Goal: Book appointment/travel/reservation

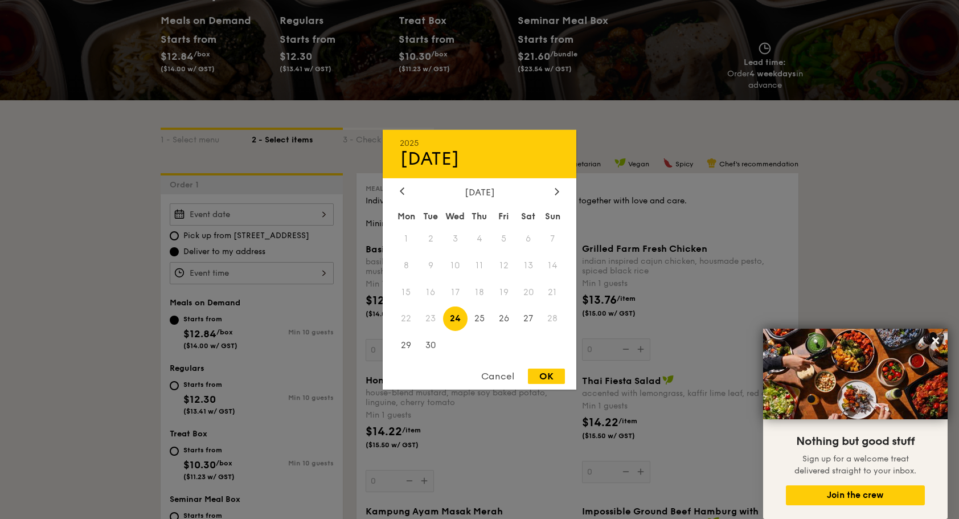
click at [315, 214] on div "2025 Sep [DATE] Tue Wed Thu Fri Sat Sun 1 2 3 4 5 6 7 8 9 10 11 12 13 14 15 16 …" at bounding box center [252, 214] width 164 height 22
click at [560, 183] on div "2025 Sep [DATE] Tue Wed Thu Fri Sat Sun 1 2 3 4 5 6 7 8 9 10 11 12 13 14 15 16 …" at bounding box center [480, 259] width 194 height 260
click at [558, 187] on icon at bounding box center [557, 190] width 5 height 7
click at [509, 266] on span "10" at bounding box center [503, 265] width 24 height 24
click at [540, 374] on div "OK" at bounding box center [546, 375] width 37 height 15
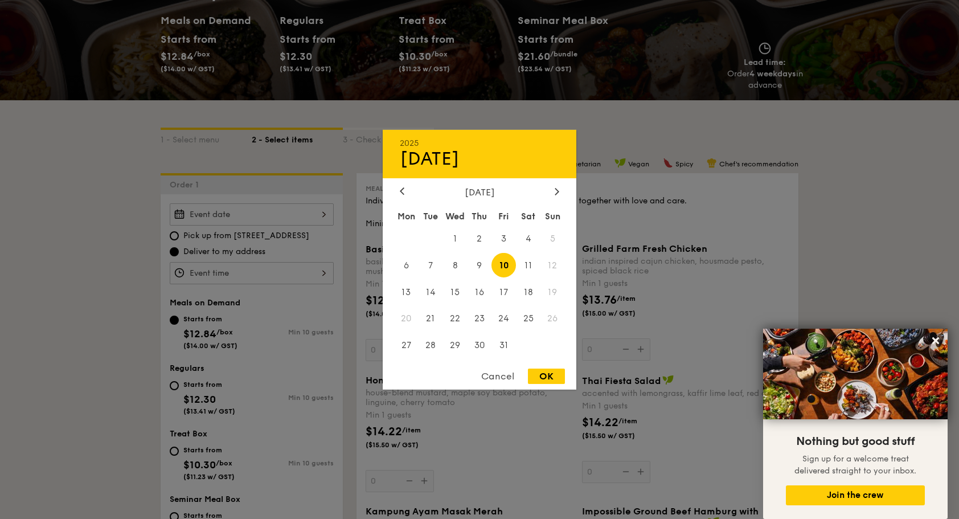
type input "[DATE]"
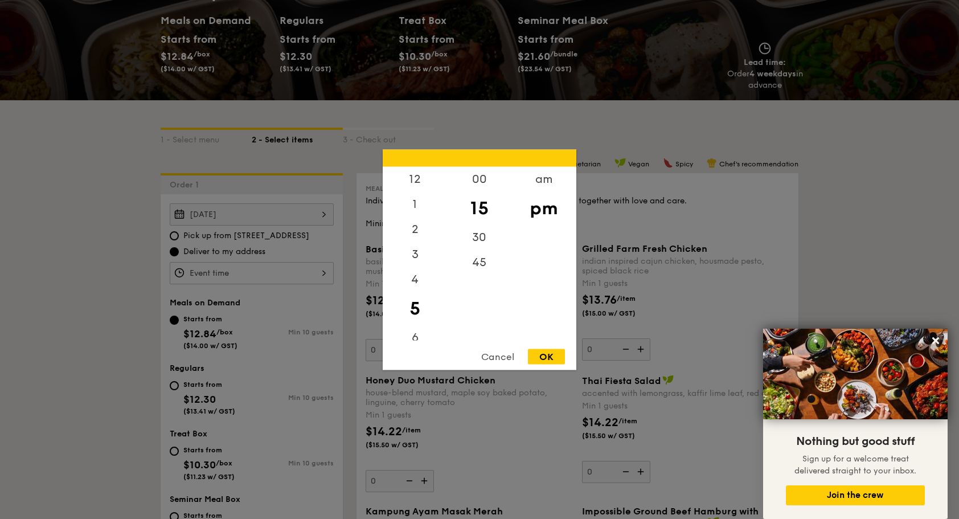
click at [269, 270] on div "12 1 2 3 4 5 6 7 8 9 10 11 00 15 30 45 am pm Cancel OK" at bounding box center [252, 273] width 164 height 22
click at [414, 179] on div "12" at bounding box center [415, 182] width 64 height 33
click at [538, 357] on div "OK" at bounding box center [546, 355] width 37 height 15
type input "12:15PM"
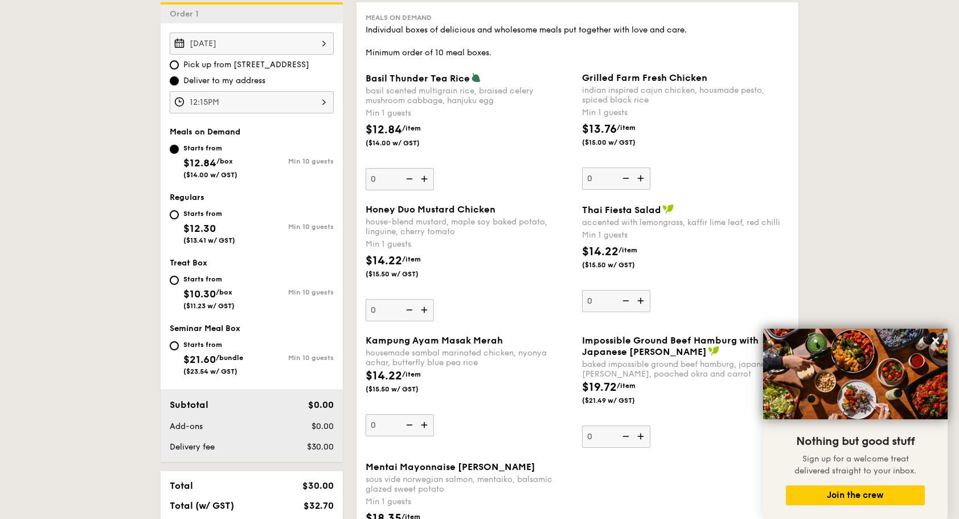
scroll to position [285, 0]
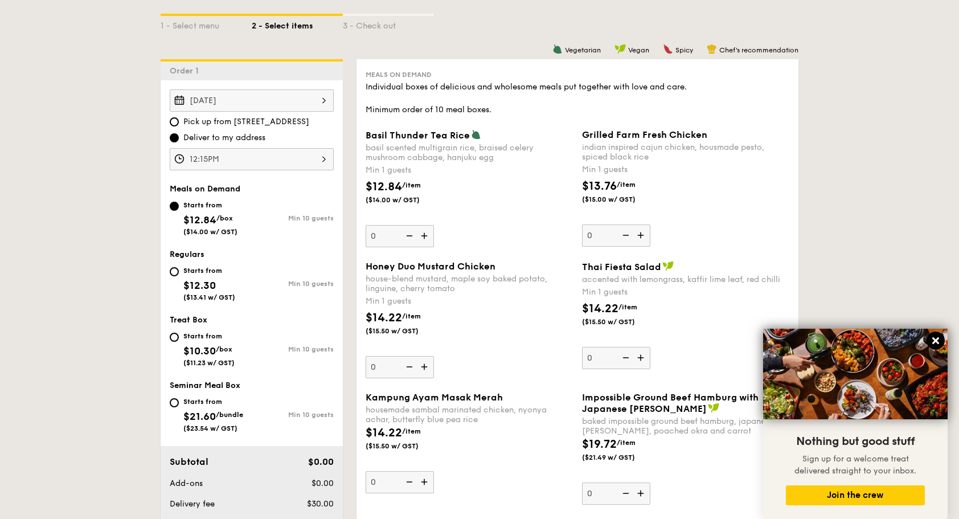
click at [936, 341] on icon at bounding box center [935, 340] width 7 height 7
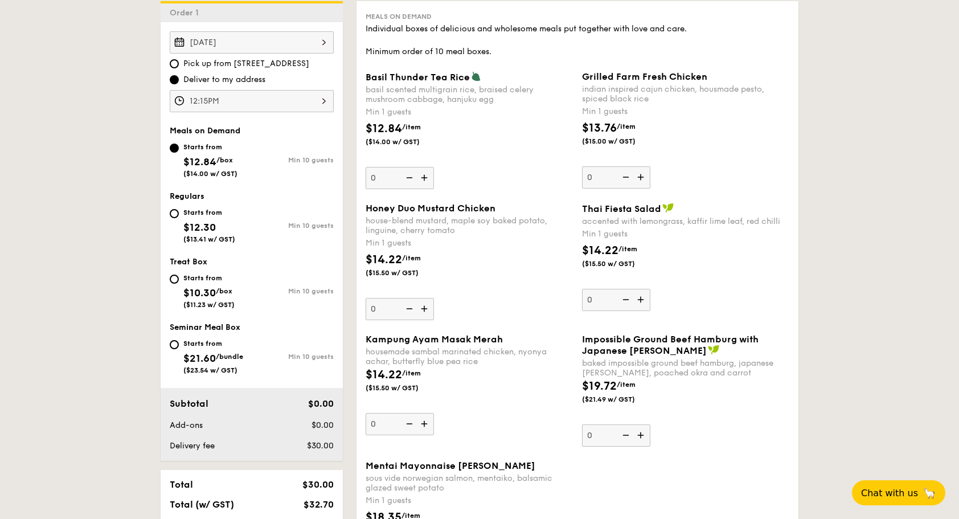
scroll to position [342, 0]
